Goal: Task Accomplishment & Management: Manage account settings

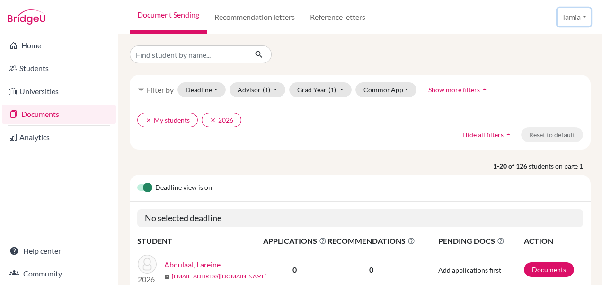
click at [585, 15] on button "Tamia" at bounding box center [573, 17] width 33 height 18
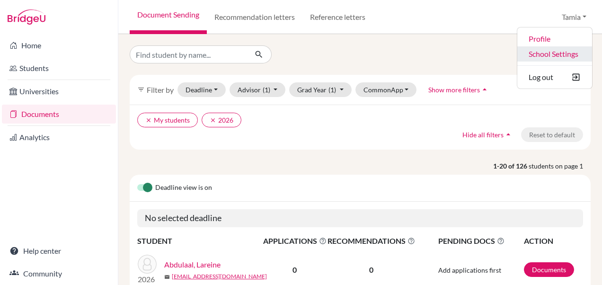
click at [543, 55] on link "School Settings" at bounding box center [554, 53] width 75 height 15
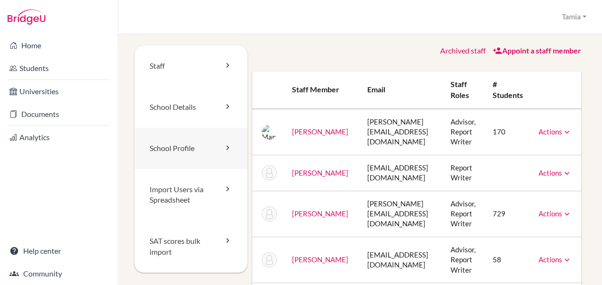
click at [223, 145] on icon at bounding box center [227, 147] width 9 height 9
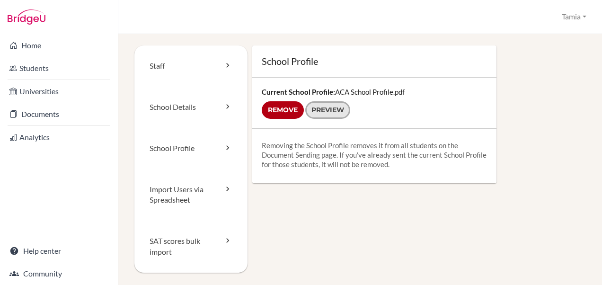
click at [334, 109] on link "Preview" at bounding box center [327, 110] width 45 height 18
click at [225, 106] on icon at bounding box center [227, 106] width 9 height 9
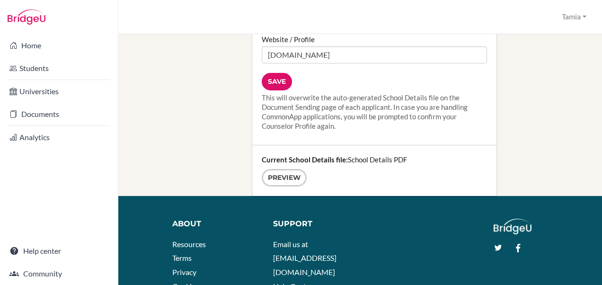
scroll to position [1315, 0]
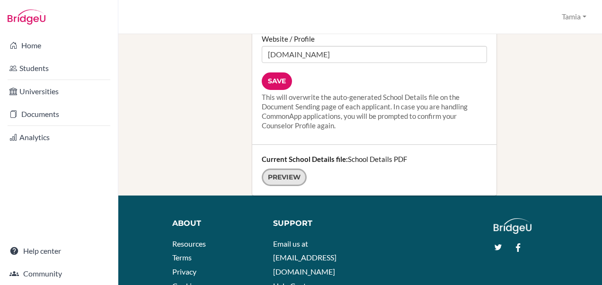
click at [278, 168] on link "Preview" at bounding box center [284, 177] width 45 height 18
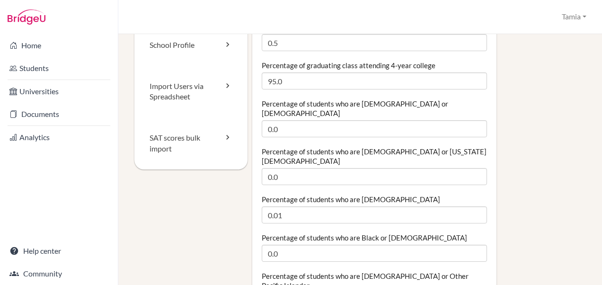
scroll to position [0, 0]
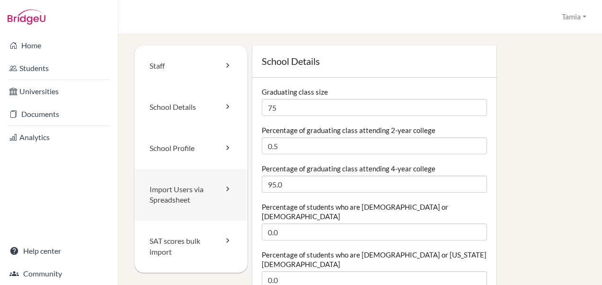
click at [223, 190] on icon at bounding box center [227, 188] width 9 height 9
